Goal: Find specific page/section: Find specific page/section

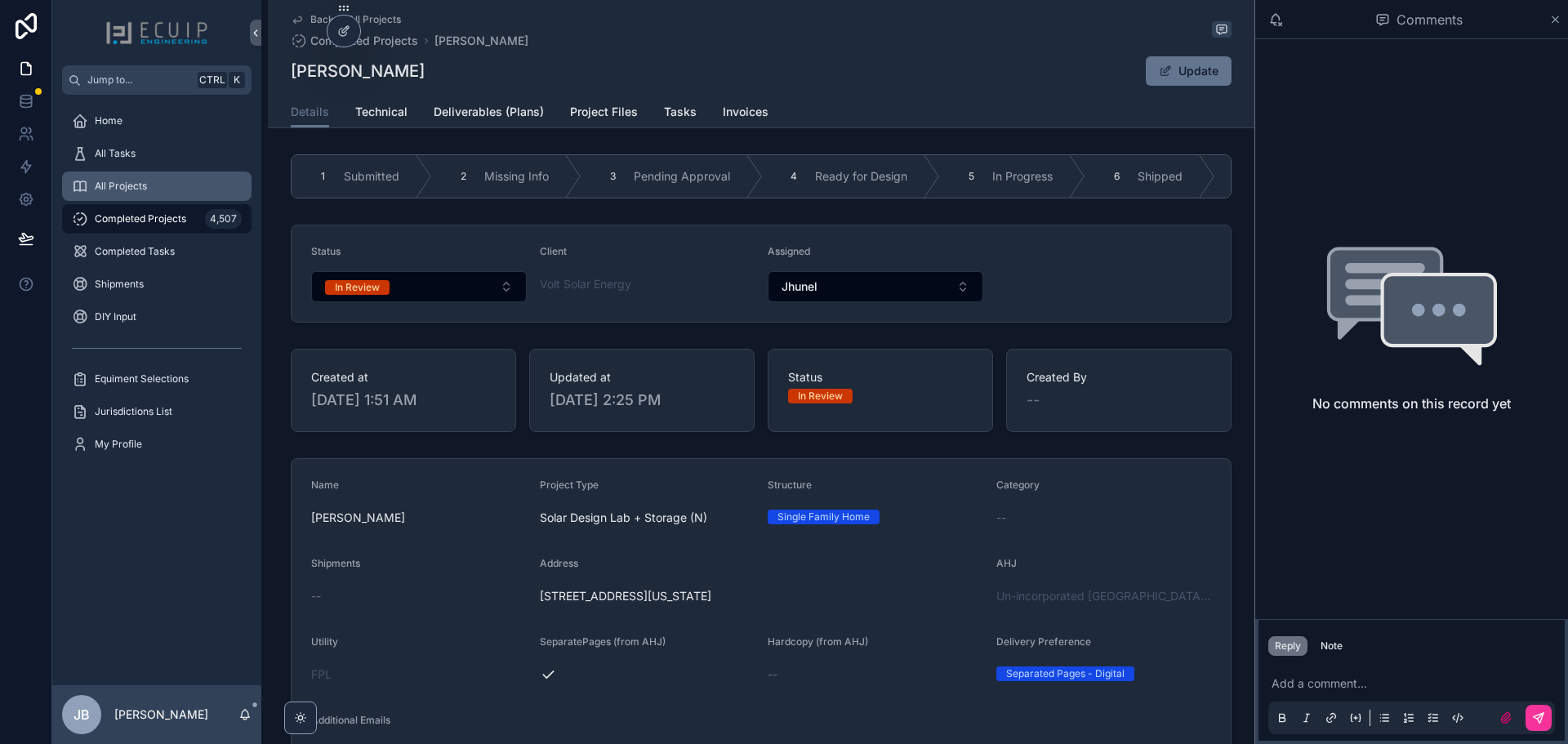
click at [127, 179] on div "All Projects" at bounding box center [156, 186] width 170 height 26
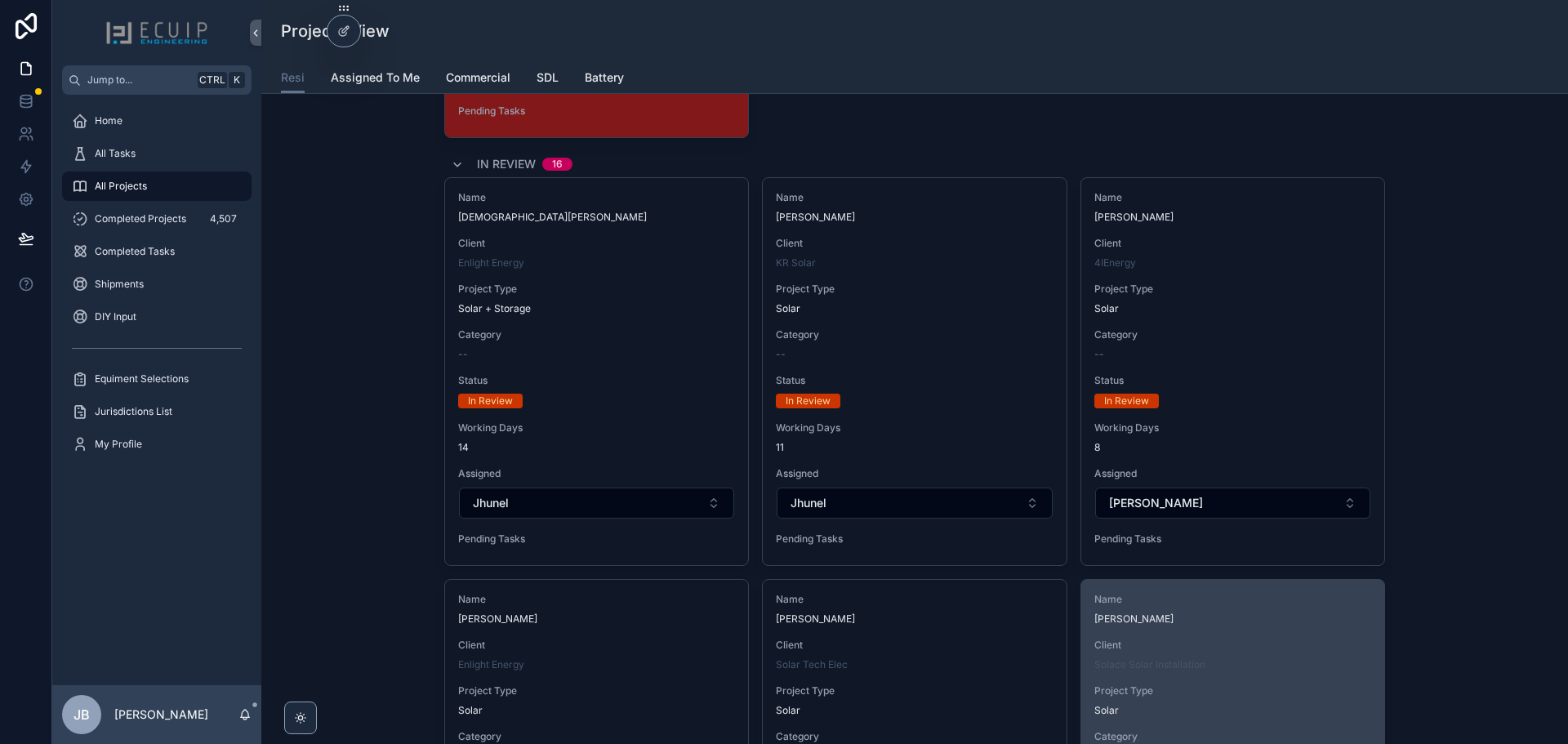
scroll to position [4572, 0]
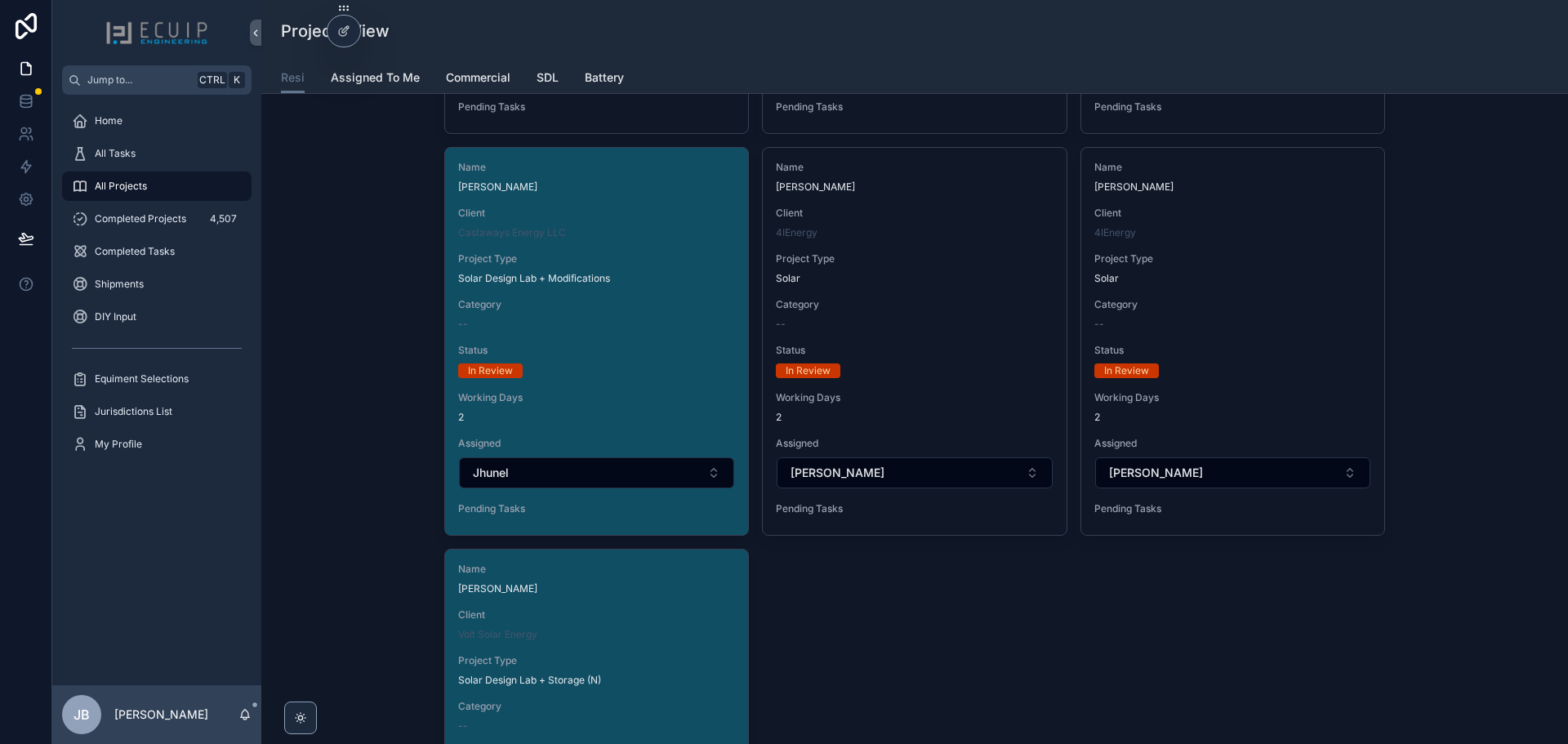
scroll to position [6287, 0]
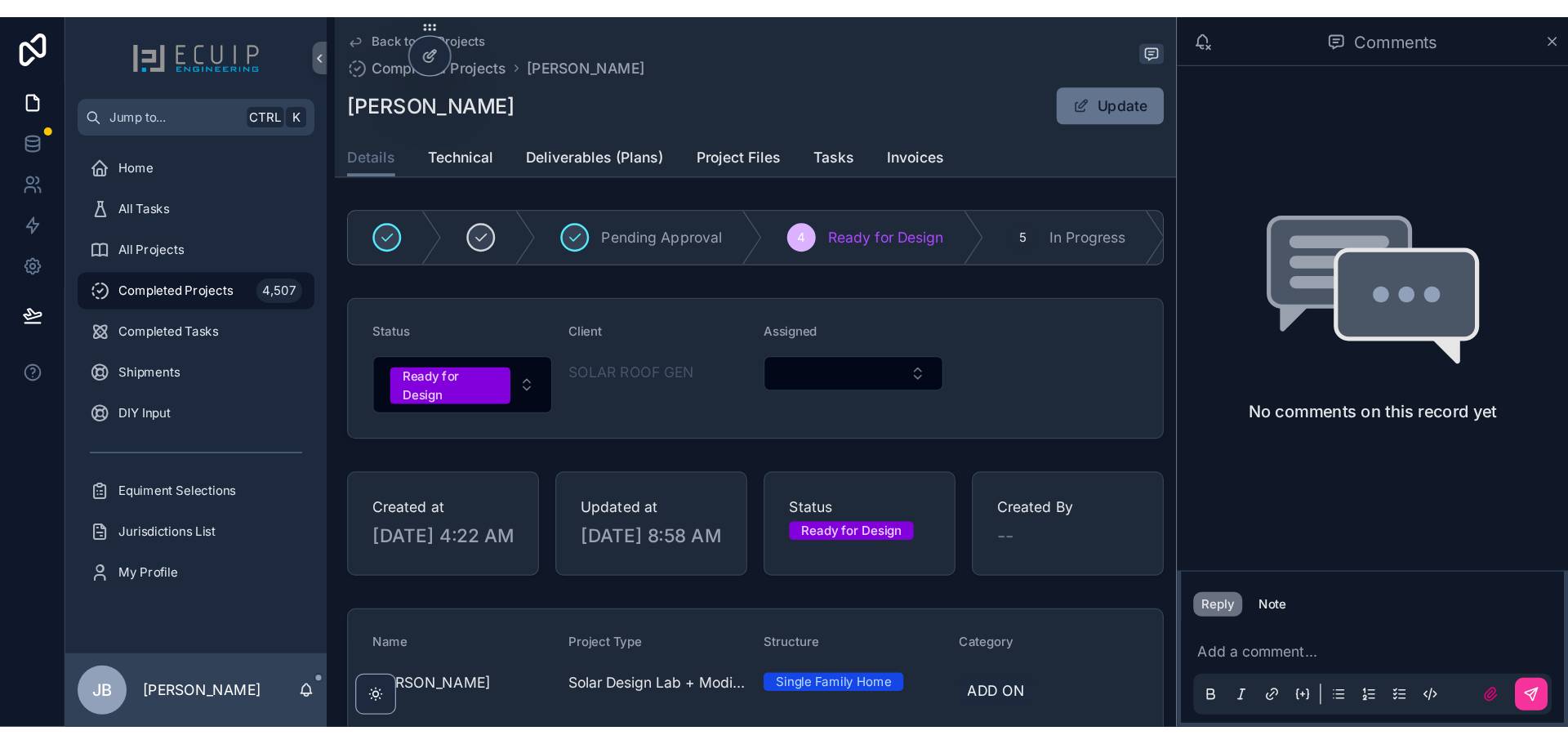
scroll to position [243, 0]
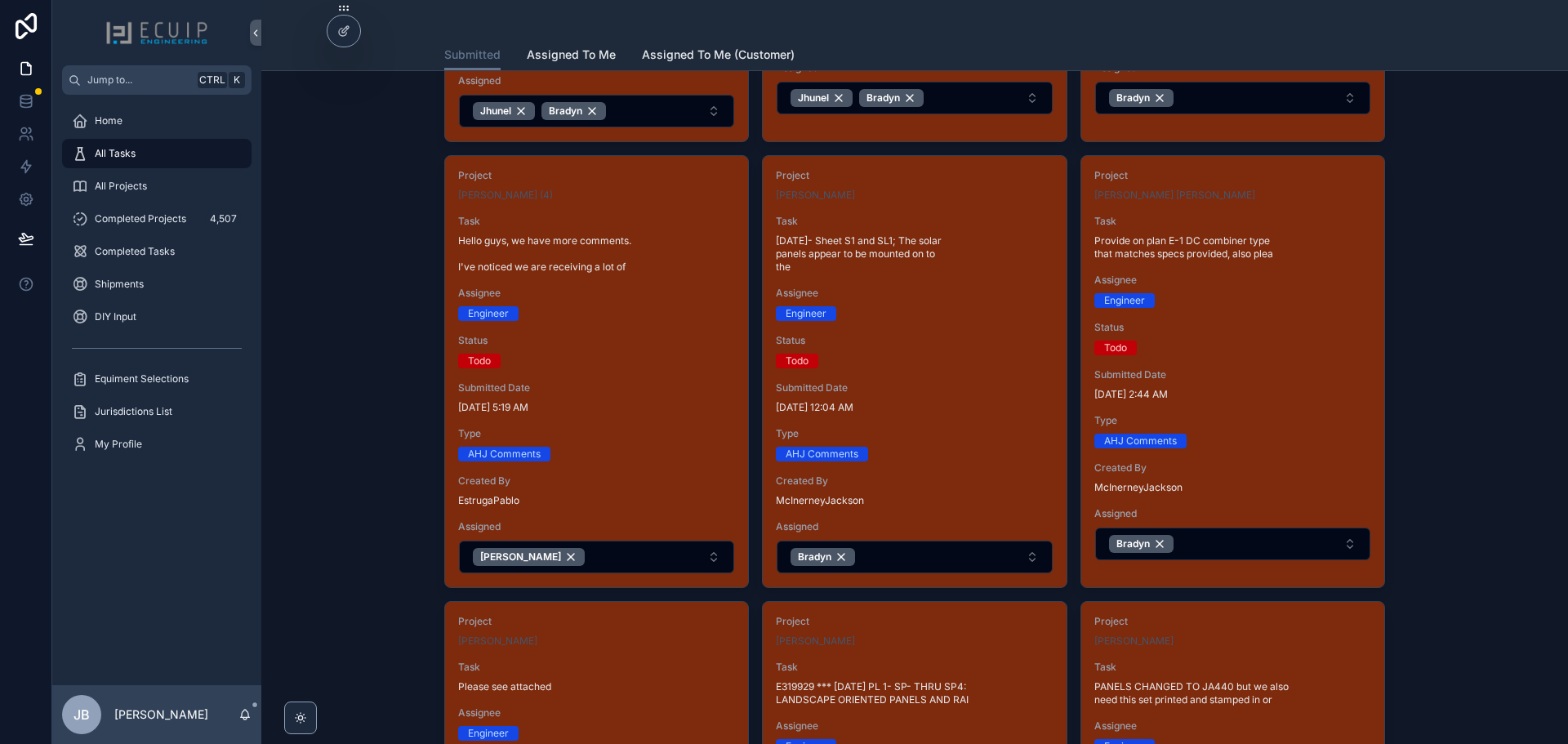
scroll to position [408, 0]
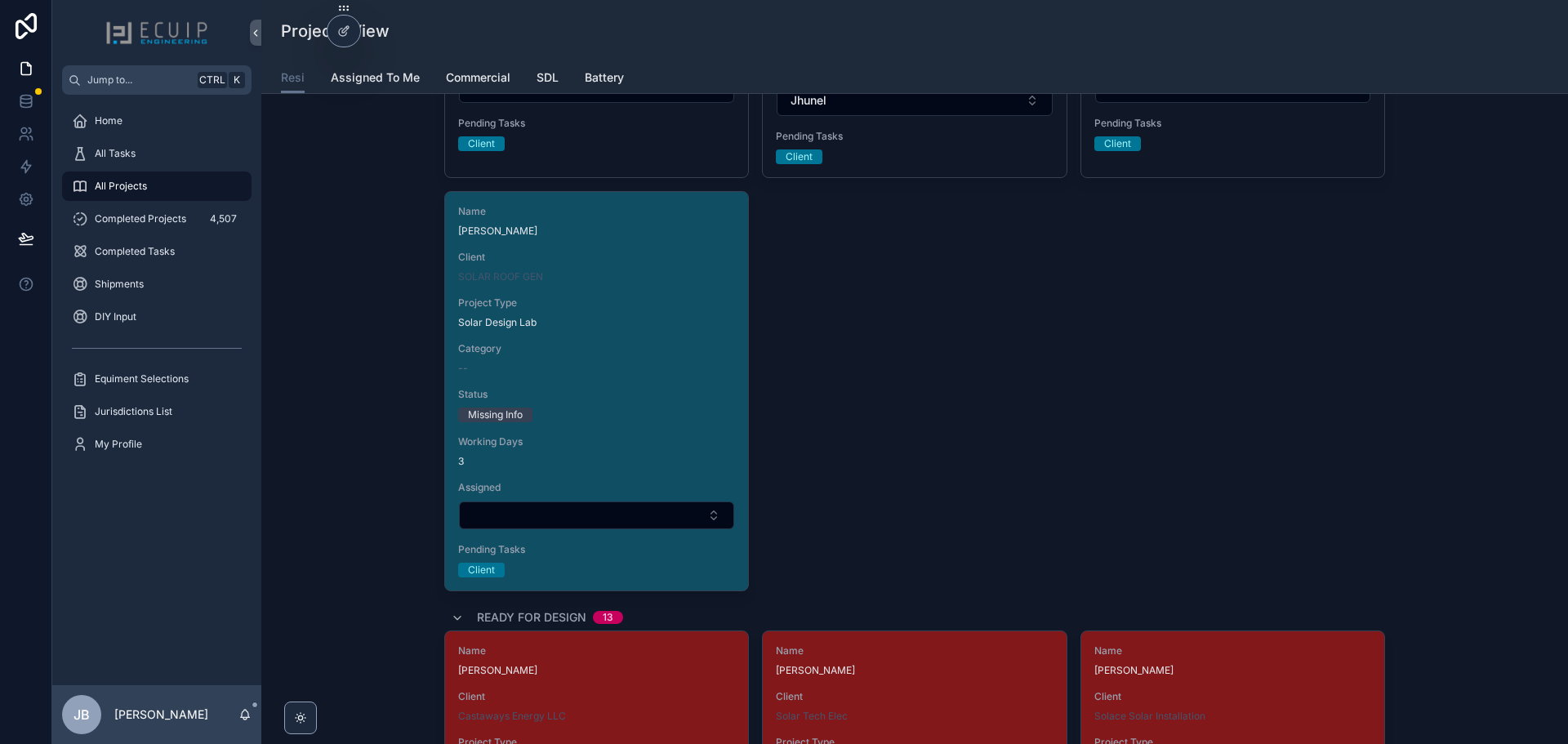
scroll to position [1706, 0]
